Goal: Find specific page/section: Find specific page/section

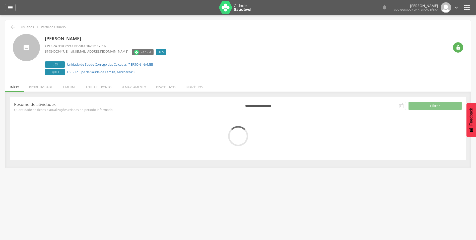
scroll to position [15, 0]
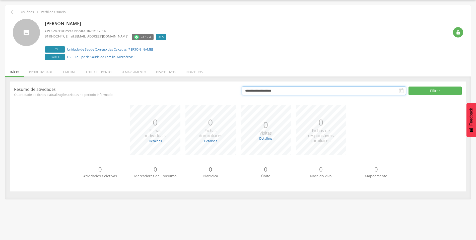
click at [382, 93] on input "**********" at bounding box center [324, 90] width 165 height 9
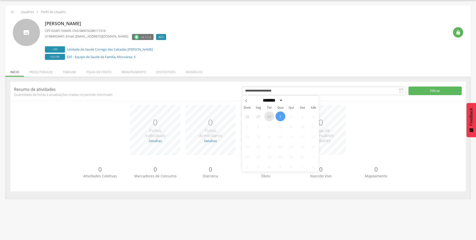
click at [270, 114] on span "30" at bounding box center [270, 116] width 10 height 10
type input "**********"
click at [332, 56] on div "Ana Cristina de Souza Lage CPF: 02491103699 , CNS: 980016286117216 31984003447 …" at bounding box center [247, 40] width 405 height 42
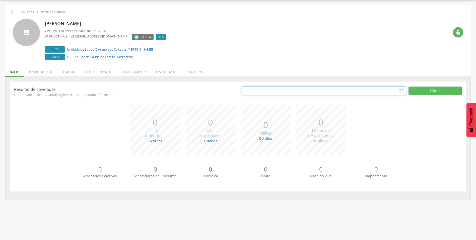
click at [349, 92] on input "text" at bounding box center [324, 90] width 165 height 9
click at [272, 118] on span "30" at bounding box center [270, 116] width 10 height 10
type input "**********"
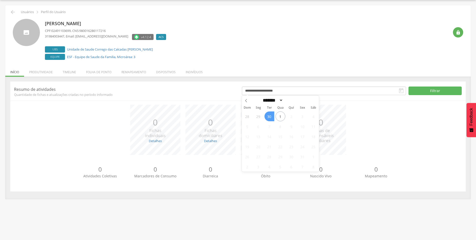
click at [272, 118] on span "30" at bounding box center [270, 116] width 10 height 10
click at [272, 118] on div "*** 0 Visitas Detalhes Realizadas: 0 Recusadas: 0 Ausentes: 0" at bounding box center [265, 129] width 55 height 50
click at [425, 89] on button "Filtrar" at bounding box center [435, 90] width 53 height 9
click at [287, 161] on div "0 Atividades Coletivas 0 Marcadores de Consumo 0 Diarreica 0 Óbito 0 Nascido Vi…" at bounding box center [238, 174] width 448 height 28
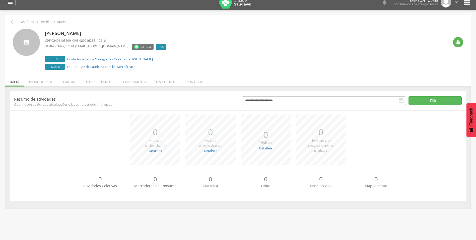
scroll to position [0, 0]
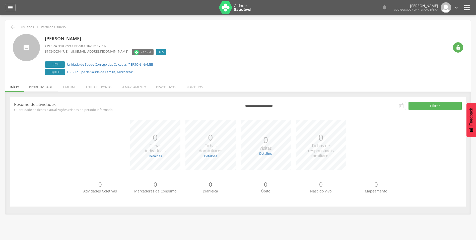
click at [33, 89] on li "Produtividade" at bounding box center [41, 86] width 34 height 12
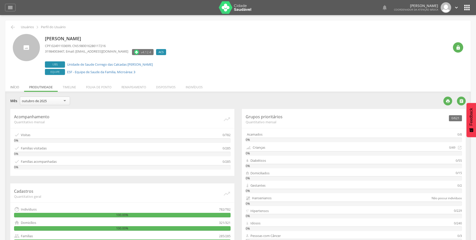
click at [17, 85] on li "Início" at bounding box center [14, 86] width 19 height 12
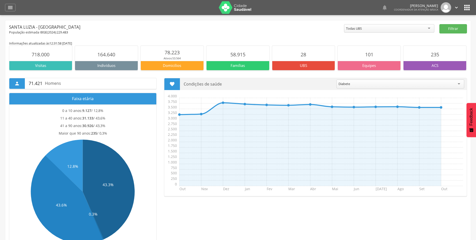
click at [432, 29] on div "Todas UBS" at bounding box center [389, 28] width 90 height 9
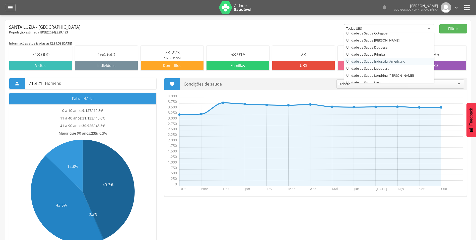
scroll to position [50, 0]
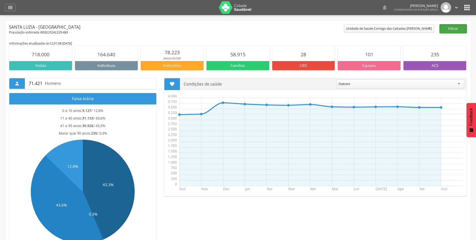
click at [460, 30] on button "Filtrar" at bounding box center [454, 28] width 28 height 9
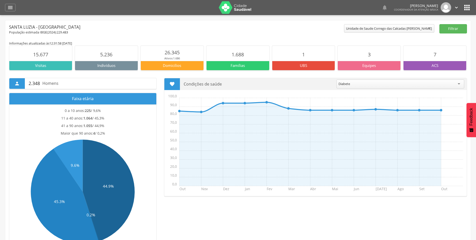
click at [462, 9] on div "  Lorem ipsum dolor sit amet, sed do eiusmod tempor incididunt ut labore et d…" at bounding box center [246, 7] width 451 height 15
drag, startPoint x: 470, startPoint y: 4, endPoint x: 473, endPoint y: 2, distance: 4.2
click at [473, 2] on header " Dashboard Supervisão Produtividade Mapa da cidade Ranking App desatualizado Ú…" at bounding box center [238, 7] width 476 height 15
click at [467, 5] on icon "" at bounding box center [467, 8] width 8 height 8
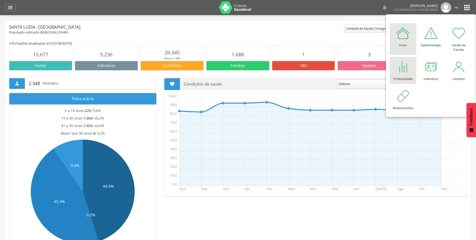
click at [401, 73] on div at bounding box center [403, 66] width 15 height 15
